Goal: Task Accomplishment & Management: Manage account settings

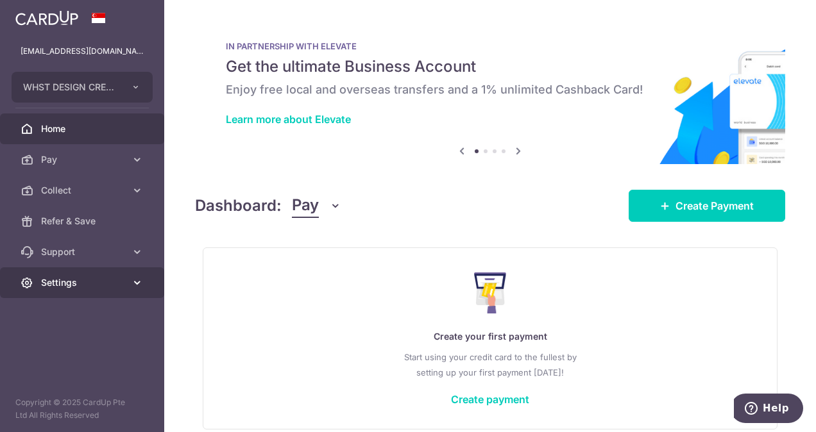
click at [63, 282] on span "Settings" at bounding box center [83, 282] width 85 height 13
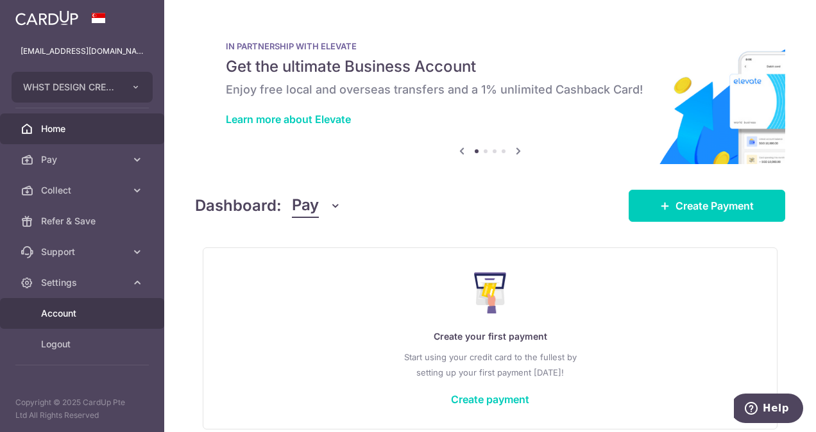
click at [97, 313] on span "Account" at bounding box center [83, 313] width 85 height 13
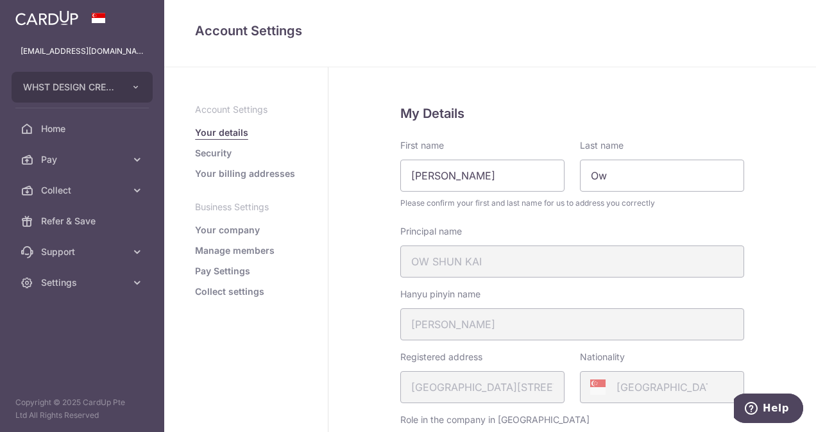
click at [237, 250] on link "Manage members" at bounding box center [235, 250] width 80 height 13
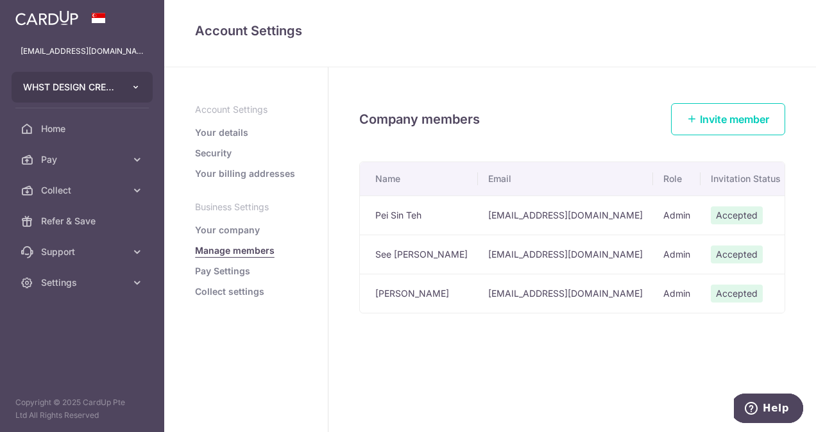
click at [119, 86] on button "WHST DESIGN CREATIVE PTE. LTD." at bounding box center [82, 87] width 141 height 31
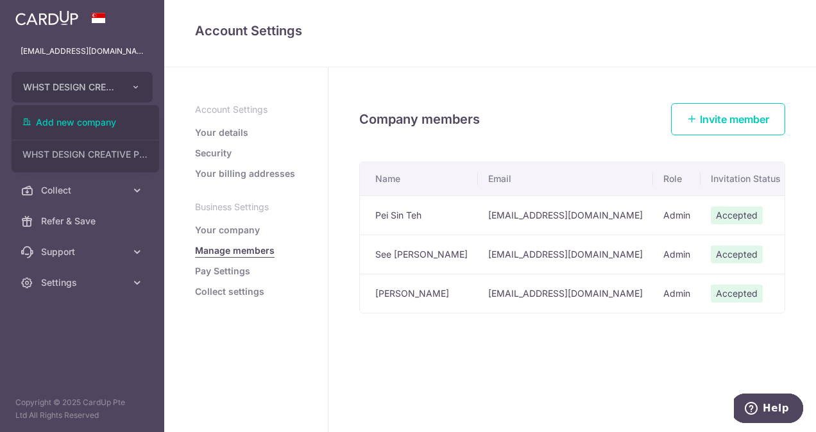
click at [390, 214] on td "Pei Sin Teh" at bounding box center [419, 215] width 118 height 39
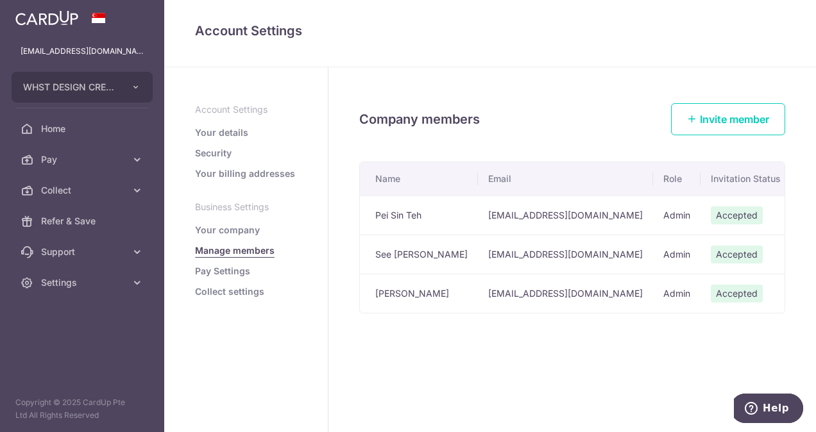
drag, startPoint x: 504, startPoint y: 215, endPoint x: 617, endPoint y: 215, distance: 112.9
click at [505, 215] on td "info@whstdesign.com.sg" at bounding box center [565, 215] width 175 height 39
drag, startPoint x: 675, startPoint y: 215, endPoint x: 723, endPoint y: 219, distance: 48.9
click at [676, 215] on td "Admin" at bounding box center [676, 215] width 47 height 39
click at [723, 219] on span "Accepted" at bounding box center [736, 215] width 52 height 18
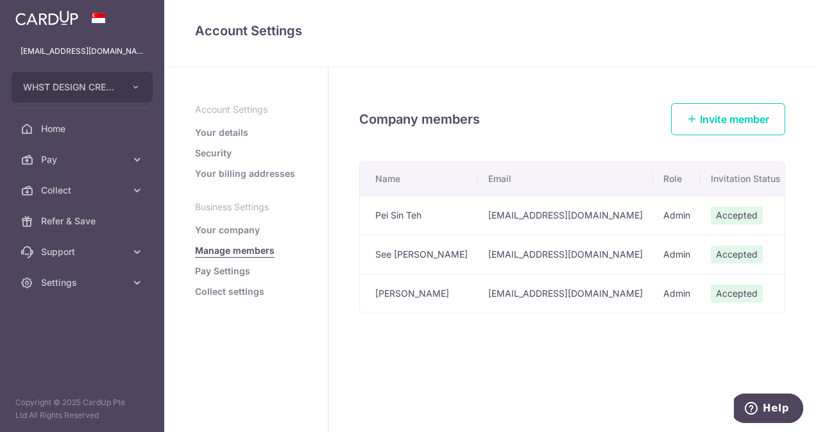
click at [619, 235] on tbody "Pei Sin Teh info@whstdesign.com.sg Admin Accepted Not enabled Edit Member Delet…" at bounding box center [636, 254] width 553 height 117
click at [431, 276] on td "Shun Kai Ow" at bounding box center [419, 293] width 118 height 39
click at [405, 353] on div "Company members Invite member Name Email Role Invitation Status 2FA Status Pei …" at bounding box center [571, 249] width 487 height 365
click at [110, 80] on button "WHST DESIGN CREATIVE PTE. LTD." at bounding box center [82, 87] width 141 height 31
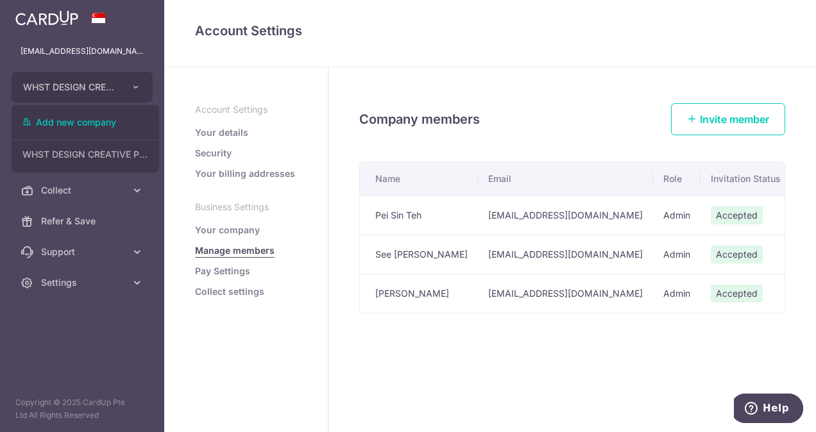
click at [271, 351] on aside "Account Settings Your details Security Your billing addresses Business Settings…" at bounding box center [246, 249] width 164 height 365
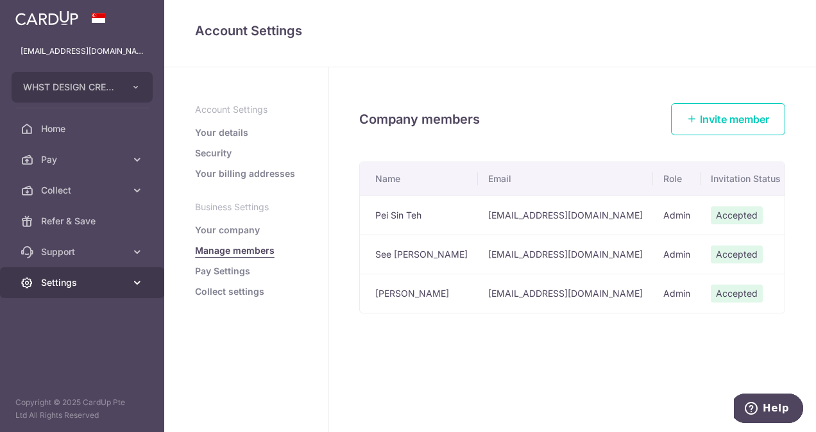
click at [87, 283] on span "Settings" at bounding box center [83, 282] width 85 height 13
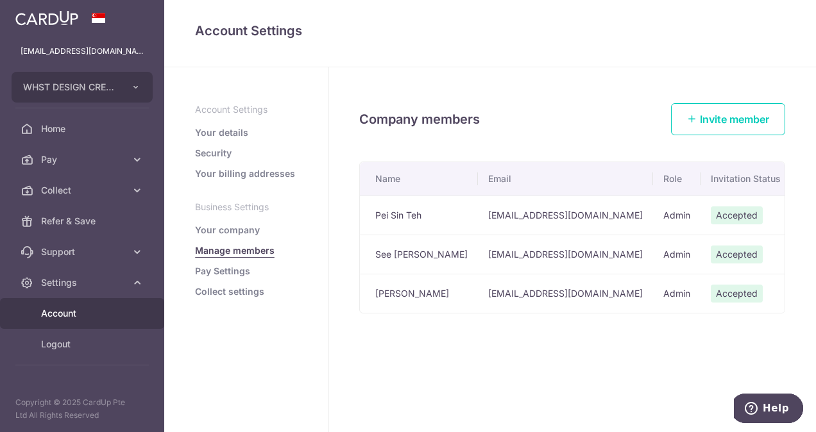
click at [267, 320] on aside "Account Settings Your details Security Your billing addresses Business Settings…" at bounding box center [246, 249] width 164 height 365
click at [106, 254] on span "Support" at bounding box center [83, 252] width 85 height 13
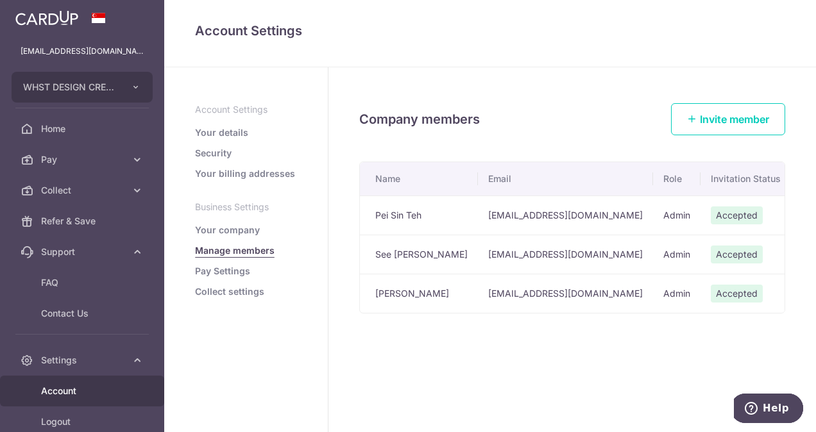
click at [239, 325] on aside "Account Settings Your details Security Your billing addresses Business Settings…" at bounding box center [246, 249] width 164 height 365
click at [95, 251] on span "Support" at bounding box center [83, 252] width 85 height 13
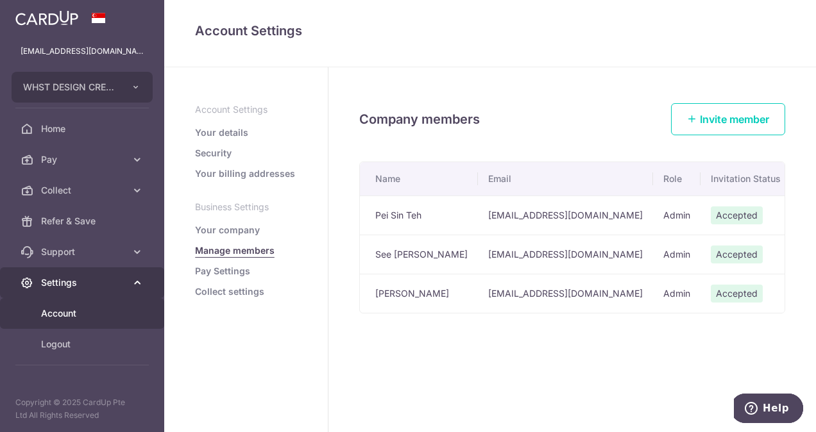
click at [103, 283] on span "Settings" at bounding box center [83, 282] width 85 height 13
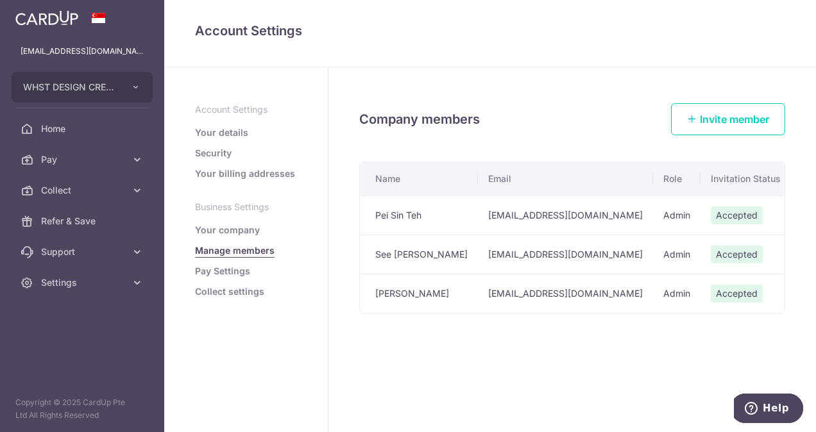
click at [362, 339] on div "Company members Invite member Name Email Role Invitation Status 2FA Status Pei …" at bounding box center [571, 249] width 487 height 365
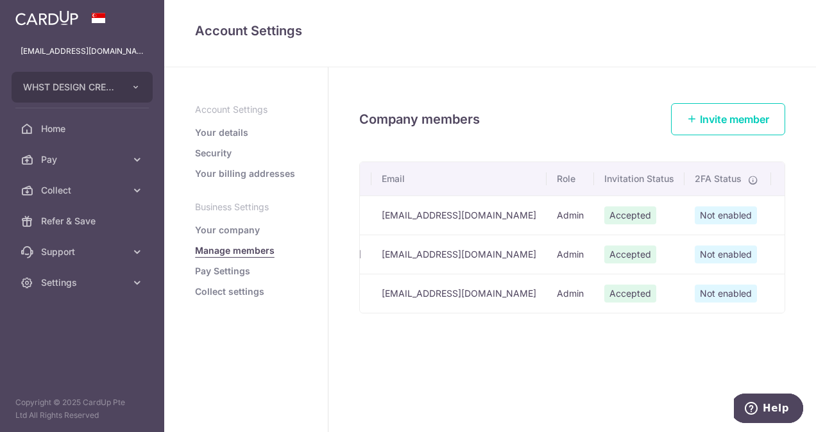
scroll to position [0, 106]
click at [781, 221] on icon "button" at bounding box center [786, 216] width 10 height 10
click at [724, 279] on span "Edit Member" at bounding box center [736, 283] width 87 height 15
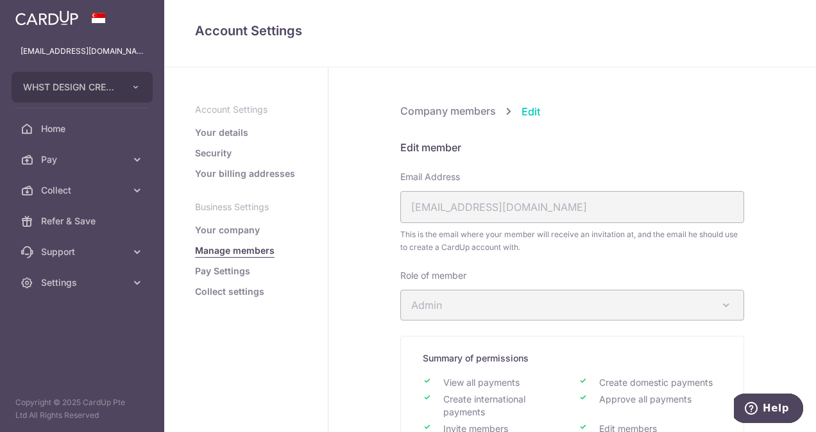
click at [528, 108] on span "Edit" at bounding box center [530, 111] width 19 height 15
click at [458, 103] on div "Company members Edit Edit member Email Address christelle.chong@whstdesign.com.…" at bounding box center [571, 411] width 487 height 689
click at [458, 108] on span "Company members" at bounding box center [448, 111] width 96 height 13
click at [473, 113] on span "Company members" at bounding box center [448, 111] width 96 height 13
click at [126, 82] on button "WHST DESIGN CREATIVE PTE. LTD." at bounding box center [82, 87] width 141 height 31
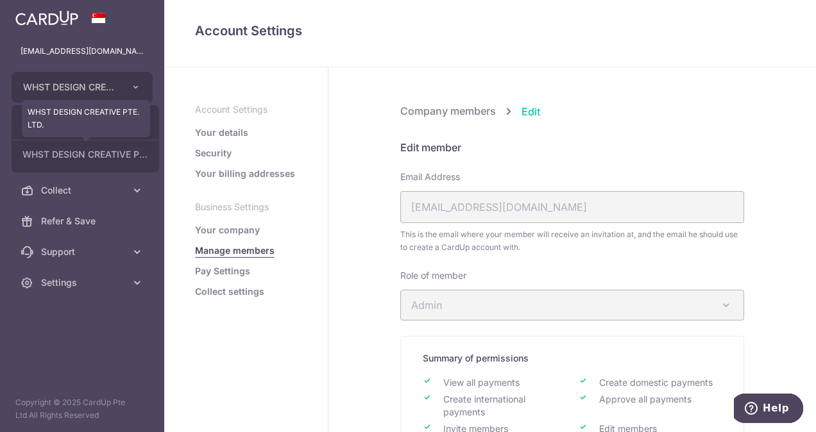
click at [145, 156] on link "WHST DESIGN CREATIVE PTE. LTD." at bounding box center [85, 154] width 146 height 23
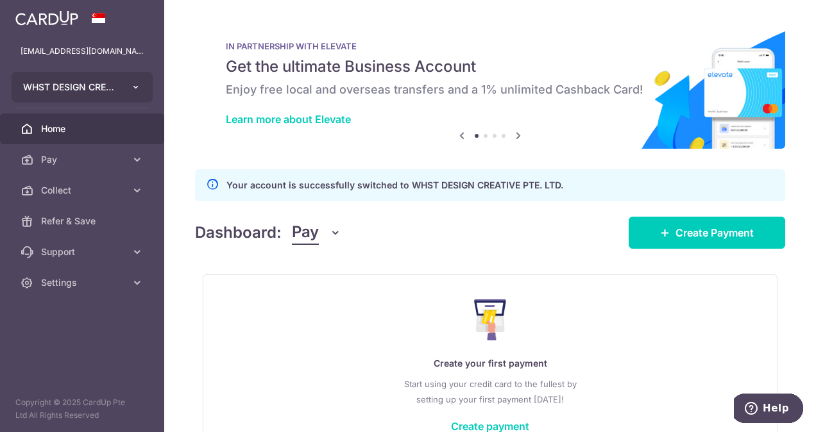
click at [144, 88] on button "WHST DESIGN CREATIVE PTE. LTD." at bounding box center [82, 87] width 141 height 31
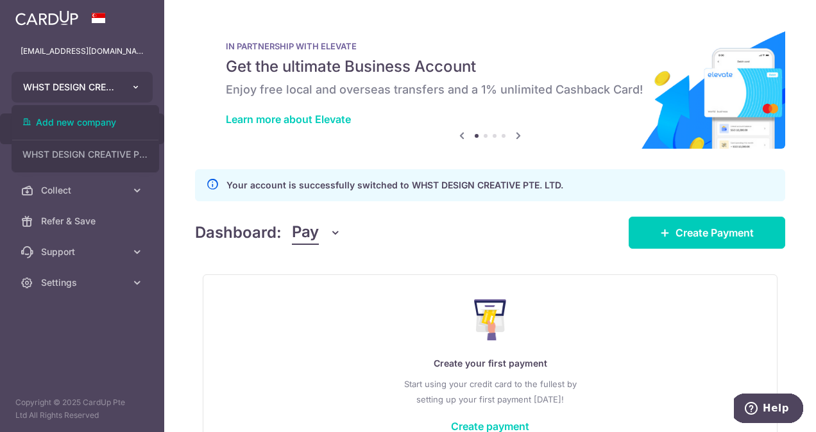
click at [144, 88] on button "WHST DESIGN CREATIVE PTE. LTD." at bounding box center [82, 87] width 141 height 31
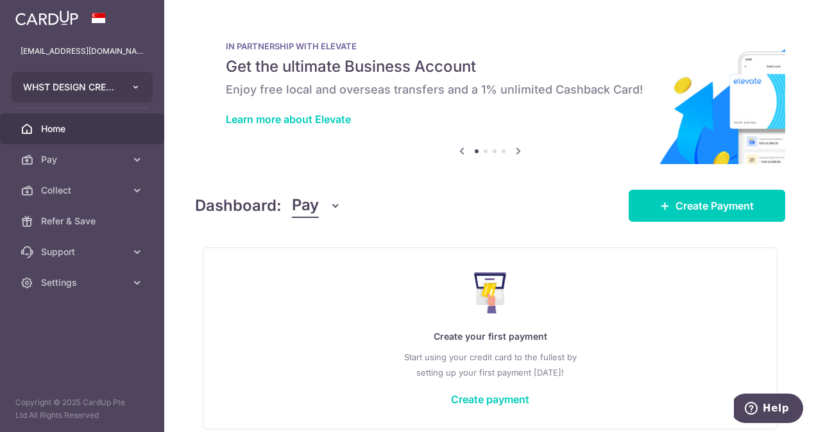
click at [125, 91] on button "WHST DESIGN CREATIVE PTE. LTD." at bounding box center [82, 87] width 141 height 31
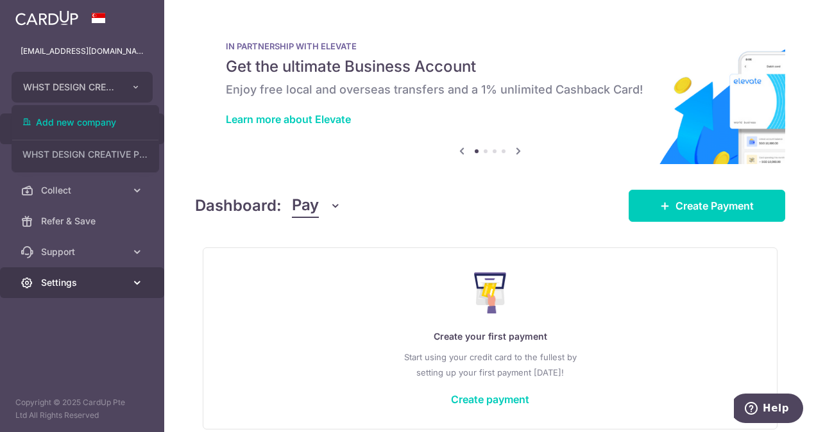
click at [66, 292] on link "Settings" at bounding box center [82, 282] width 164 height 31
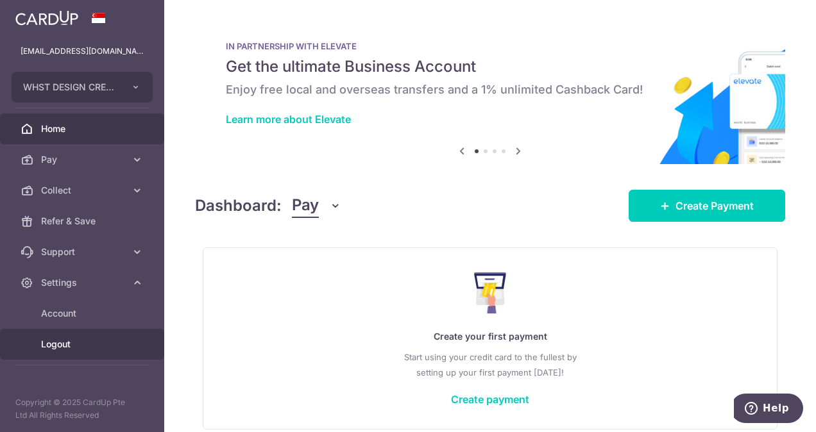
click at [67, 348] on span "Logout" at bounding box center [83, 344] width 85 height 13
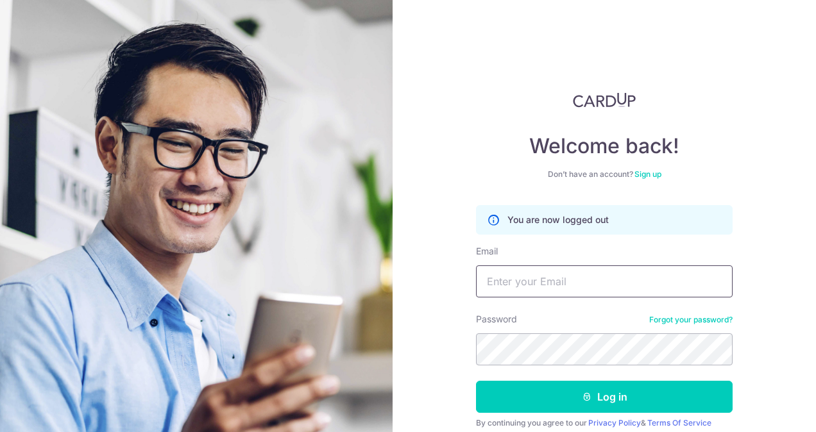
click at [524, 279] on input "Email" at bounding box center [604, 281] width 256 height 32
type input "[EMAIL_ADDRESS][DOMAIN_NAME]"
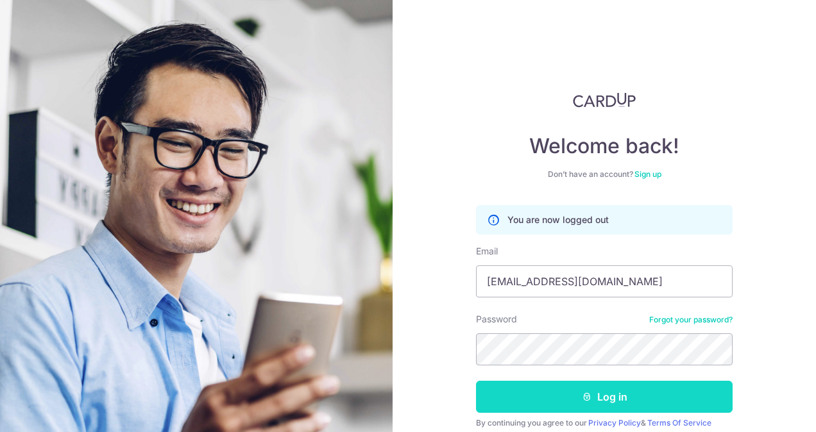
click at [500, 392] on button "Log in" at bounding box center [604, 397] width 256 height 32
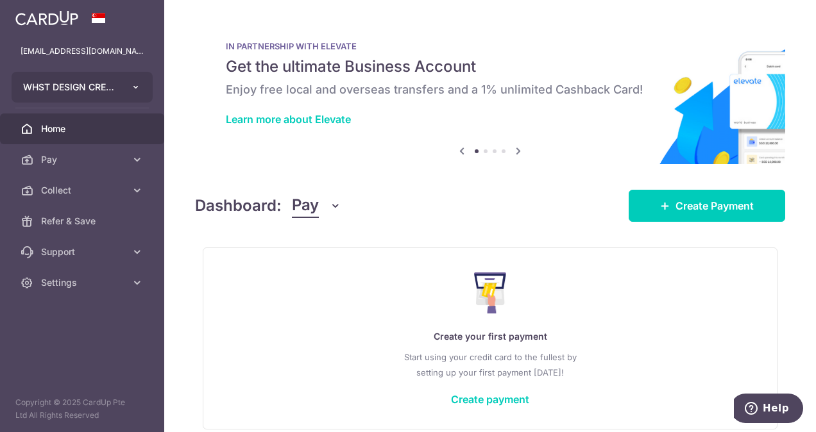
click at [113, 93] on span "WHST DESIGN CREATIVE PTE. LTD." at bounding box center [70, 87] width 95 height 13
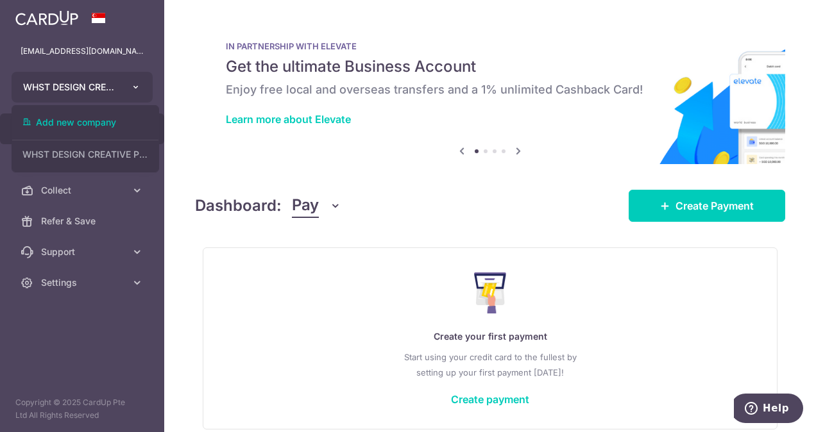
click at [140, 87] on icon "button" at bounding box center [136, 87] width 10 height 10
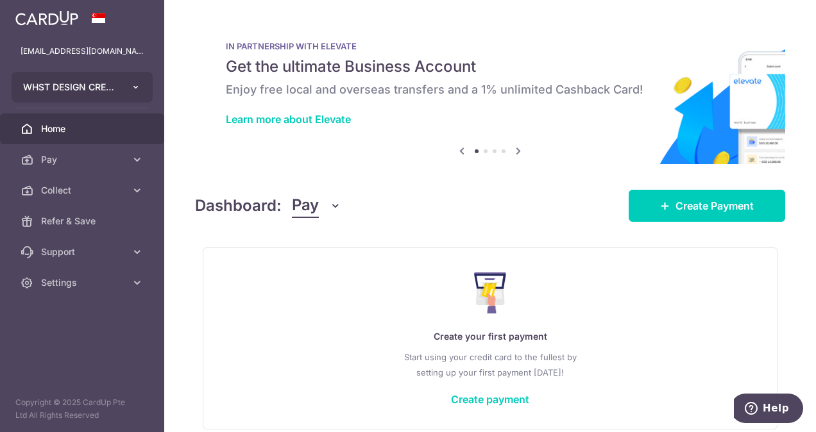
click at [135, 89] on icon "button" at bounding box center [136, 87] width 10 height 10
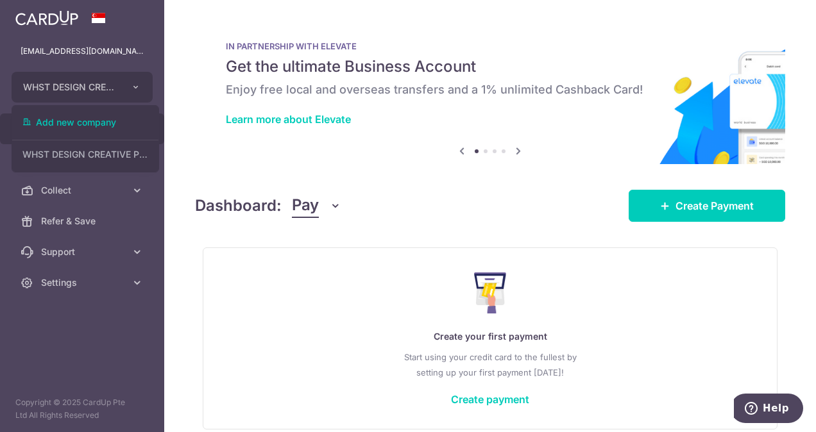
click at [276, 364] on p "Start using your credit card to the fullest by setting up your first payment to…" at bounding box center [490, 364] width 522 height 31
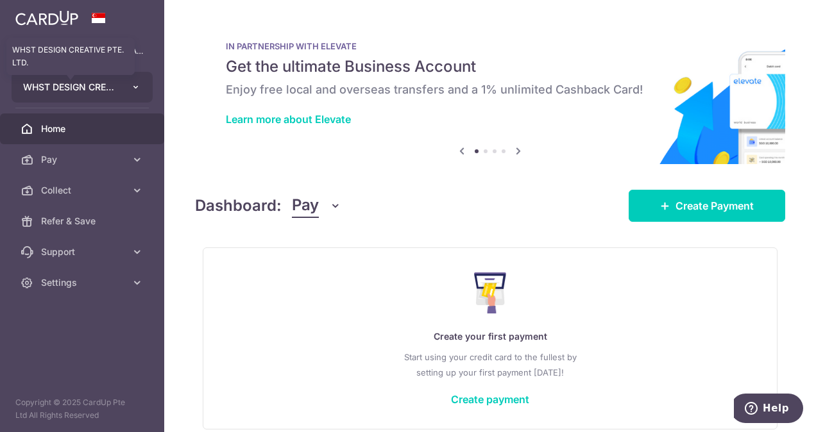
click at [113, 81] on span "WHST DESIGN CREATIVE PTE. LTD." at bounding box center [70, 87] width 95 height 13
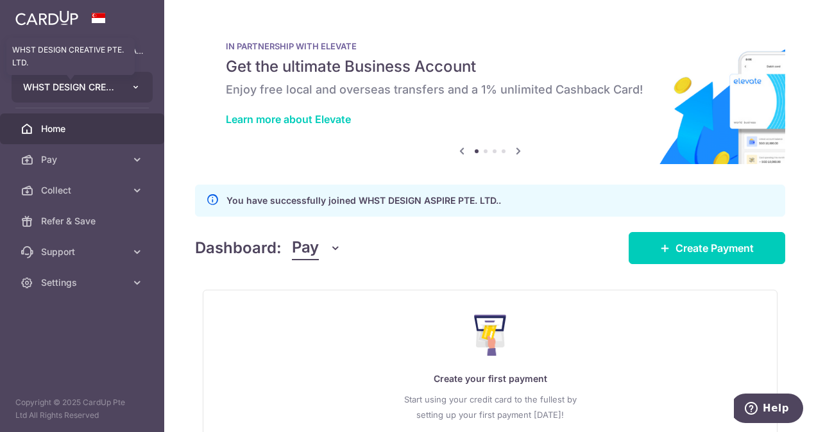
click at [120, 85] on button "WHST DESIGN CREATIVE PTE. LTD. WHST DESIGN CREATIVE PTE. LTD." at bounding box center [82, 87] width 141 height 31
click at [129, 90] on button "WHST DESIGN CREATIVE PTE. LTD." at bounding box center [82, 87] width 141 height 31
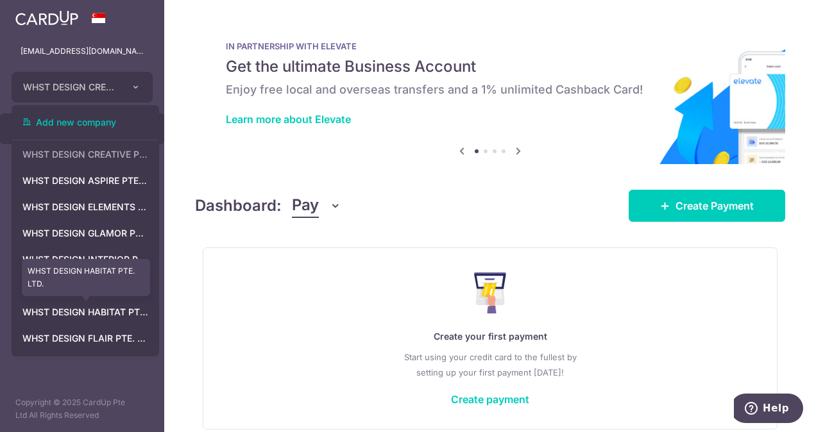
click at [110, 311] on link "WHST DESIGN HABITAT PTE. LTD." at bounding box center [85, 312] width 146 height 23
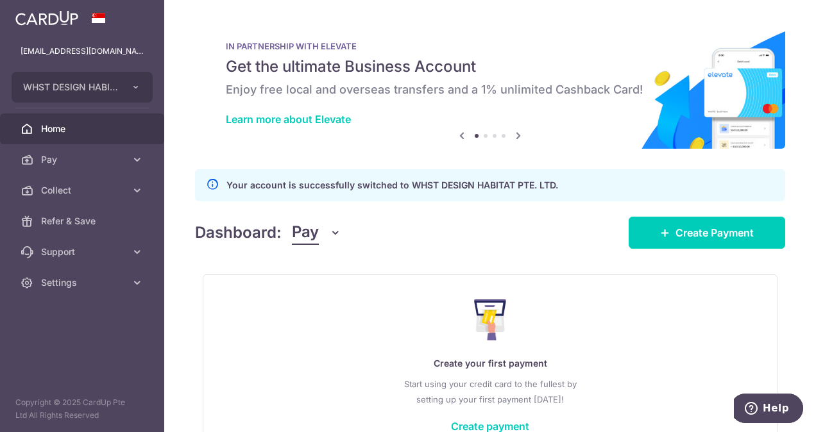
click at [326, 233] on button "Pay" at bounding box center [316, 233] width 49 height 24
click at [318, 299] on link "Collect" at bounding box center [358, 299] width 133 height 31
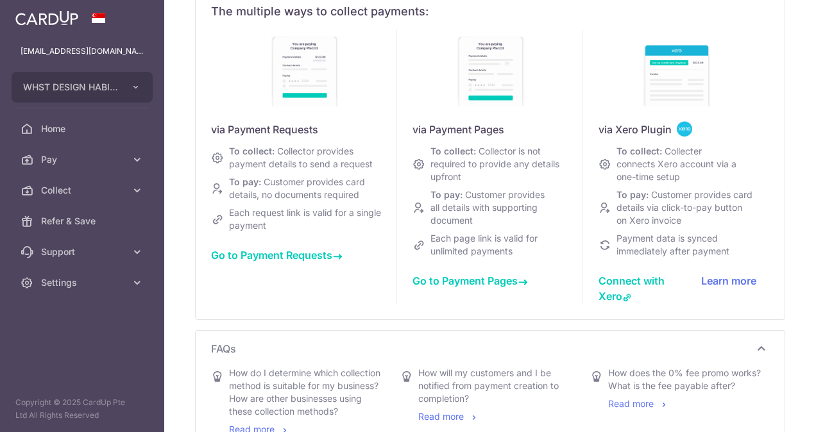
scroll to position [128, 0]
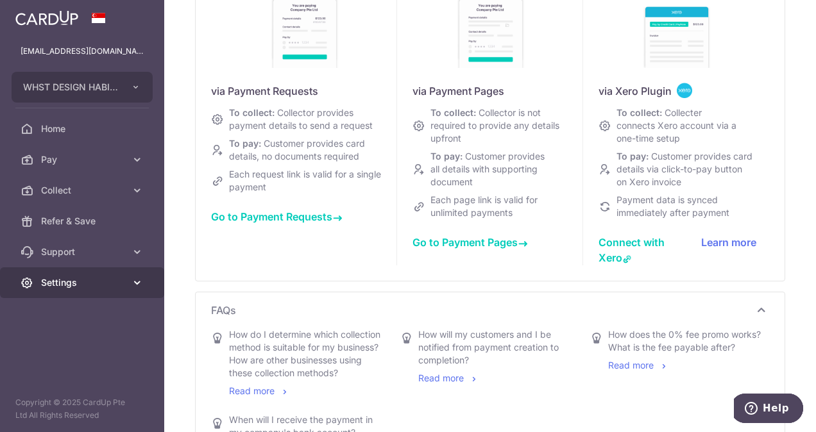
click at [56, 275] on link "Settings" at bounding box center [82, 282] width 164 height 31
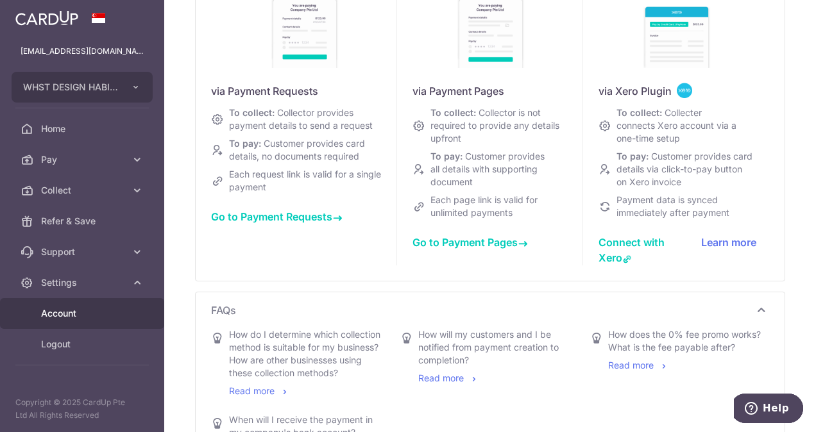
click at [58, 307] on span "Account" at bounding box center [83, 313] width 85 height 13
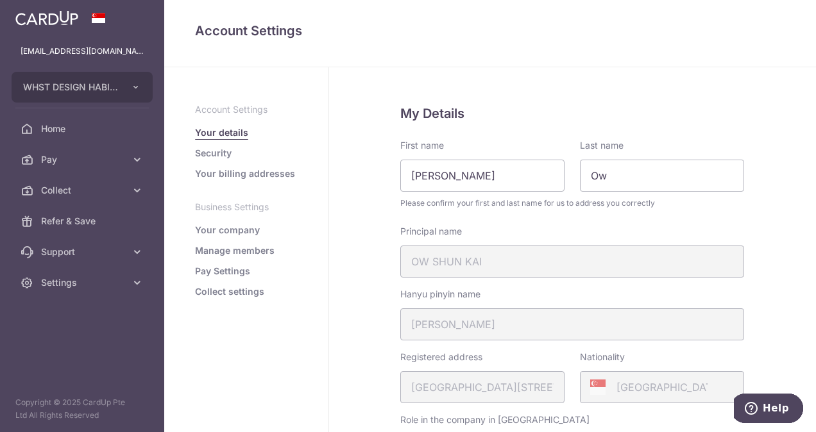
click at [256, 249] on link "Manage members" at bounding box center [235, 250] width 80 height 13
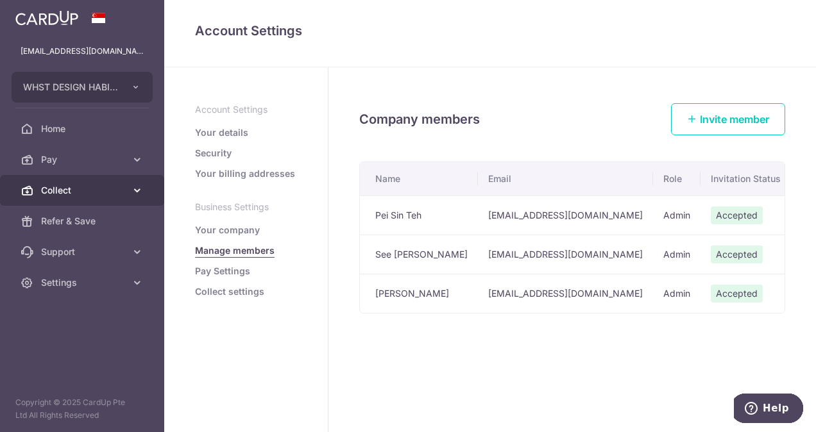
click at [81, 189] on span "Collect" at bounding box center [83, 190] width 85 height 13
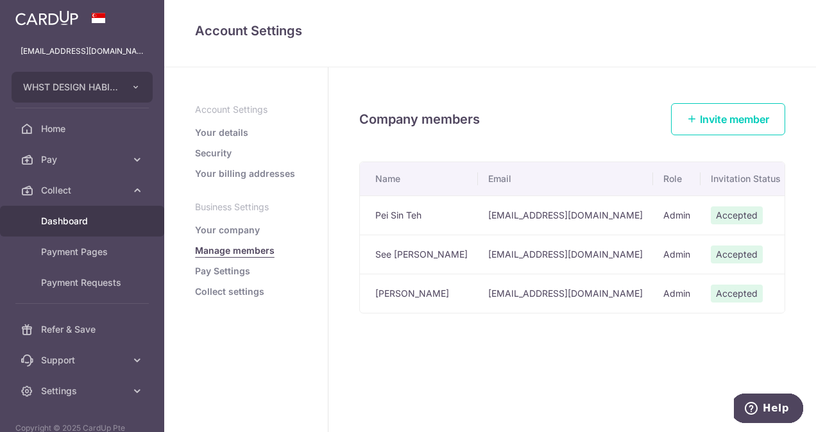
click at [77, 221] on span "Dashboard" at bounding box center [83, 221] width 85 height 13
click at [62, 213] on link "Dashboard" at bounding box center [82, 221] width 164 height 31
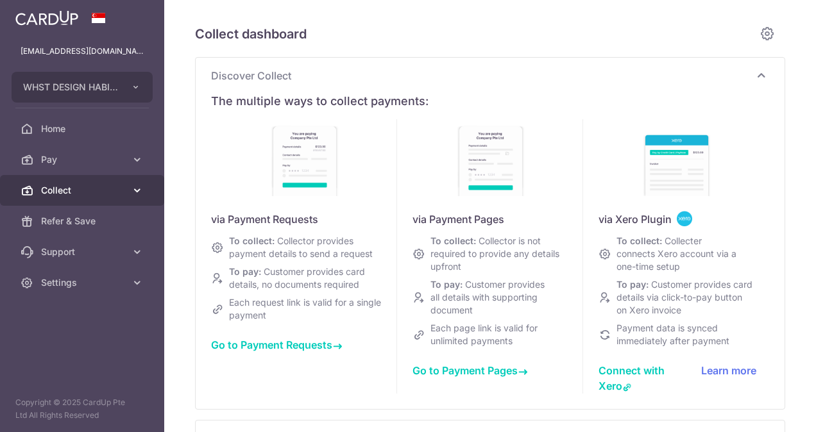
click at [63, 188] on span "Collect" at bounding box center [83, 190] width 85 height 13
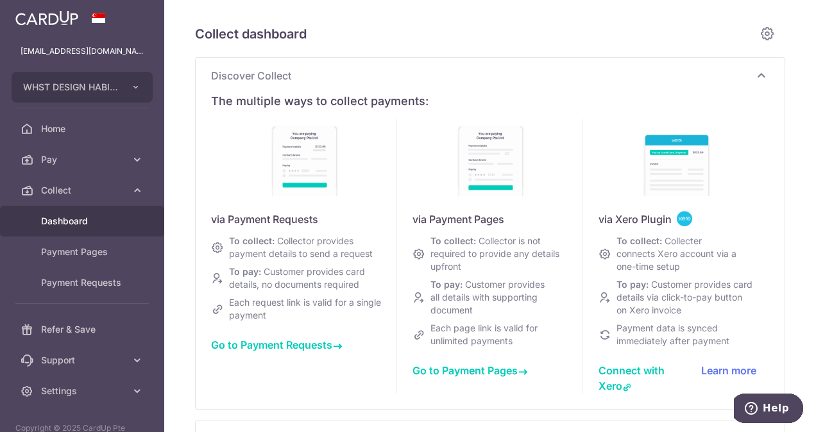
click at [310, 351] on span "Go to Payment Requests" at bounding box center [276, 345] width 131 height 13
click at [306, 351] on span "Go to Payment Requests" at bounding box center [276, 345] width 131 height 13
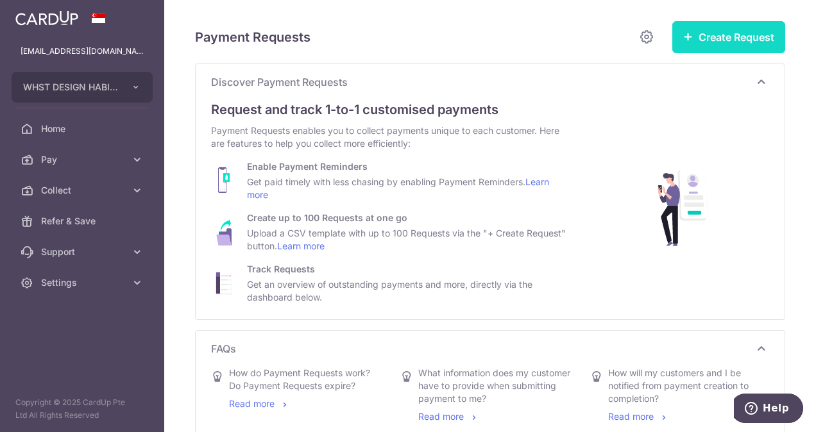
click at [749, 40] on button "Create Request" at bounding box center [728, 37] width 113 height 32
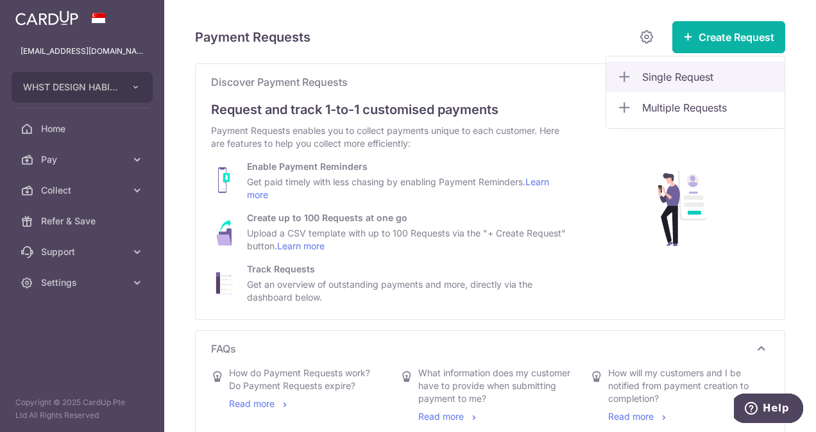
click at [681, 64] on link "Single Request" at bounding box center [695, 77] width 178 height 31
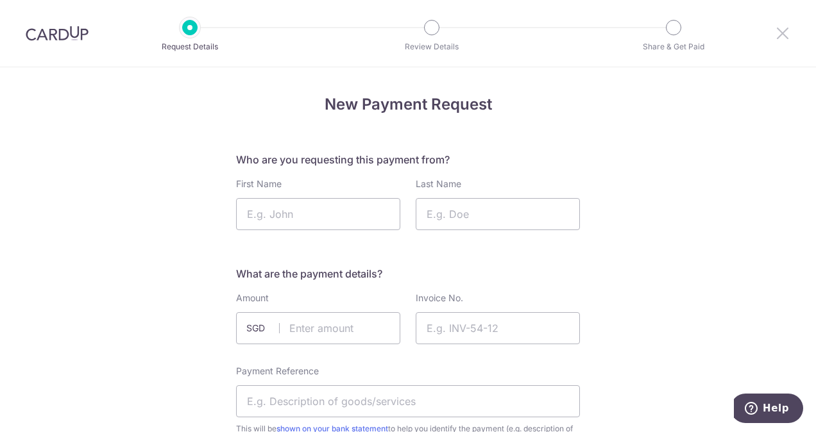
click at [783, 31] on icon at bounding box center [782, 33] width 15 height 16
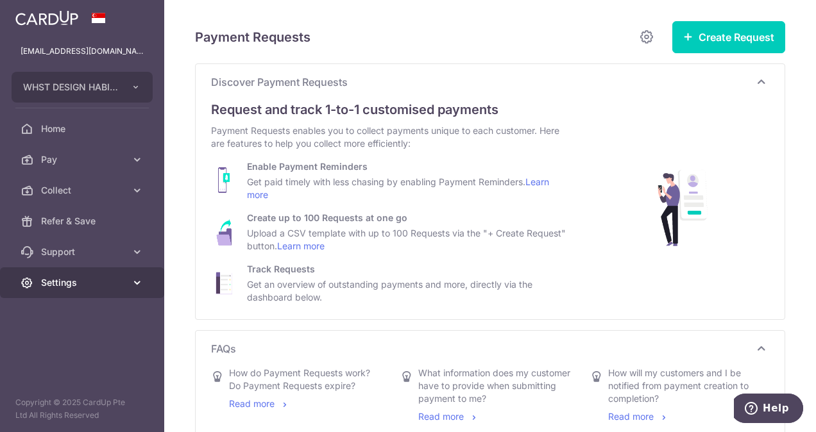
click at [65, 286] on span "Settings" at bounding box center [83, 282] width 85 height 13
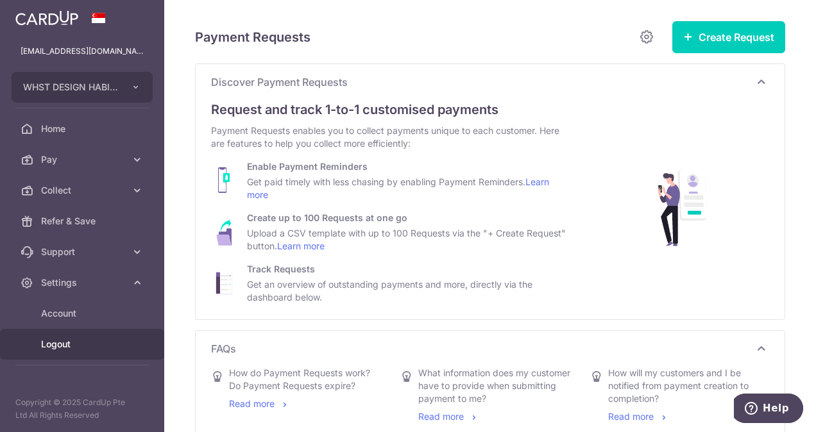
click at [71, 340] on span "Logout" at bounding box center [83, 344] width 85 height 13
